Goal: Find contact information: Find contact information

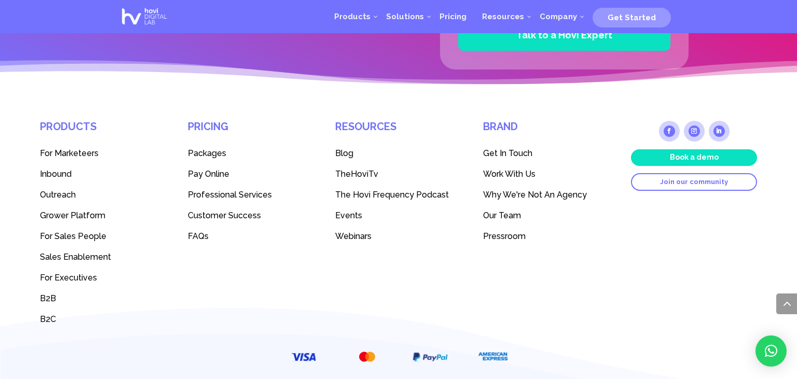
scroll to position [2836, 0]
click at [232, 275] on div "Products For Marketeers Inbound Outreach Grower Platform For Sales People Sales…" at bounding box center [398, 218] width 717 height 223
click at [553, 272] on div "Products For Marketeers Inbound Outreach Grower Platform For Sales People Sales…" at bounding box center [398, 218] width 717 height 223
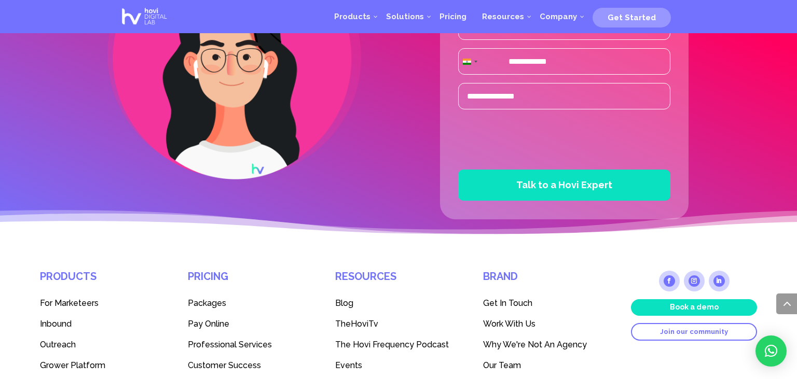
scroll to position [2944, 0]
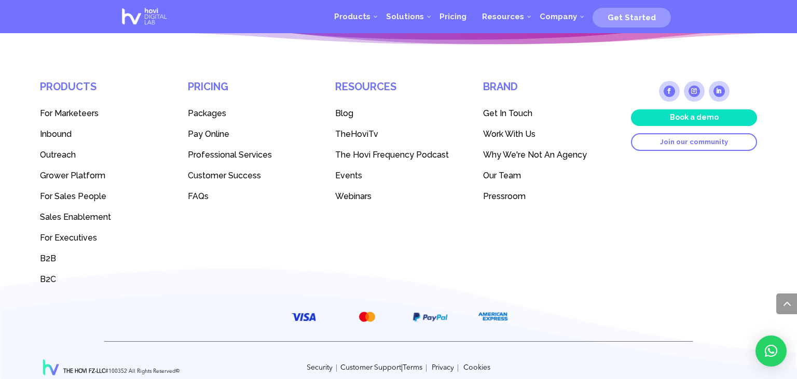
click at [507, 124] on link "Work With Us" at bounding box center [546, 134] width 126 height 21
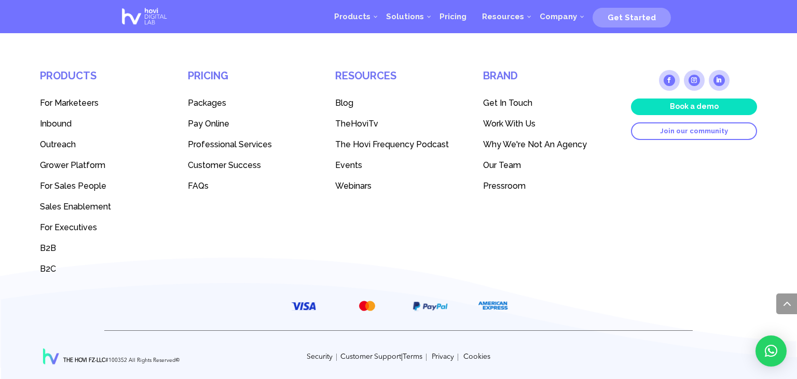
scroll to position [2284, 0]
click at [510, 106] on link "Get In Touch" at bounding box center [546, 102] width 126 height 21
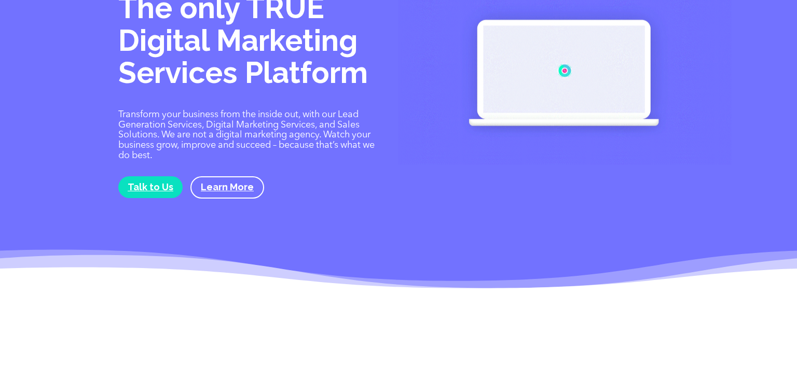
scroll to position [55, 0]
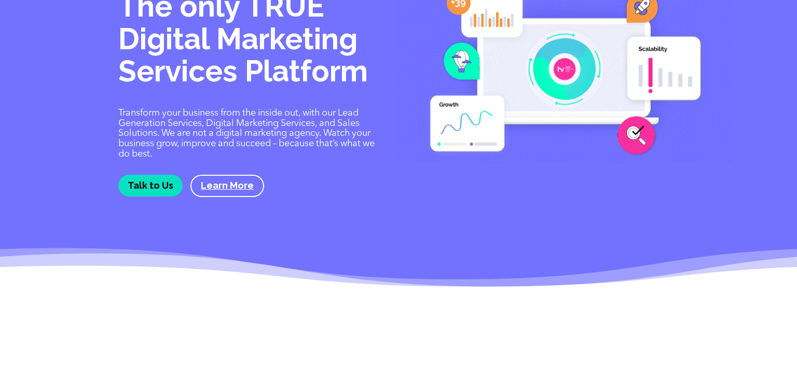
click at [131, 188] on link "Talk to Us" at bounding box center [150, 185] width 64 height 21
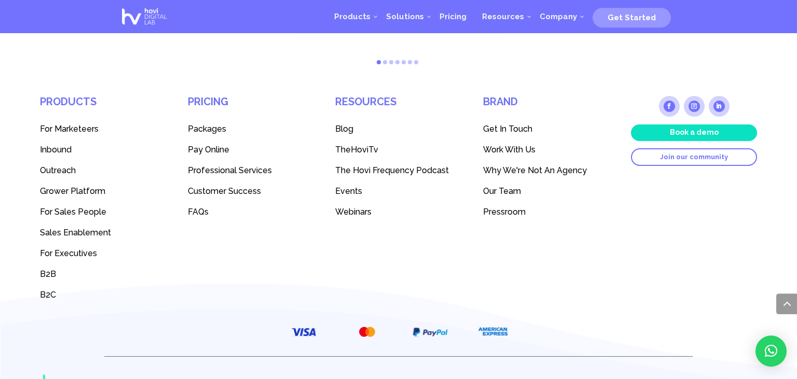
scroll to position [1140, 0]
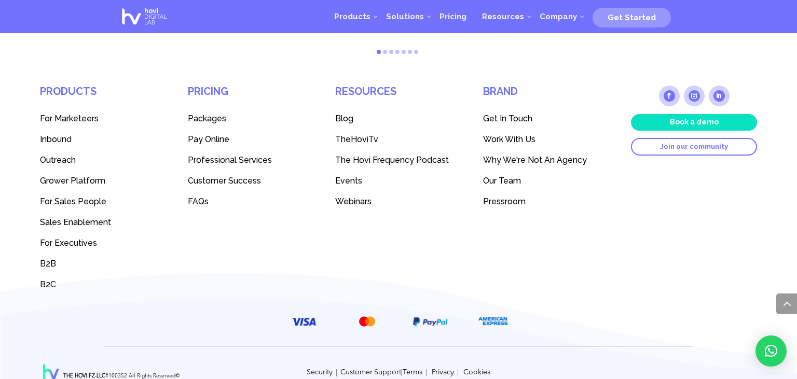
click at [761, 352] on link "×" at bounding box center [771, 351] width 31 height 31
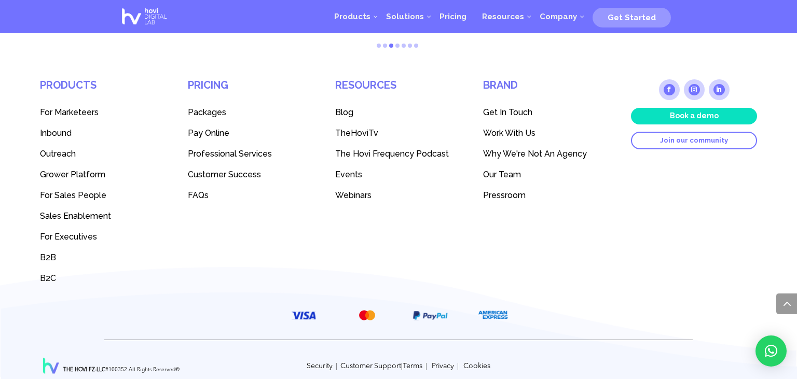
scroll to position [1149, 0]
